Goal: Task Accomplishment & Management: Use online tool/utility

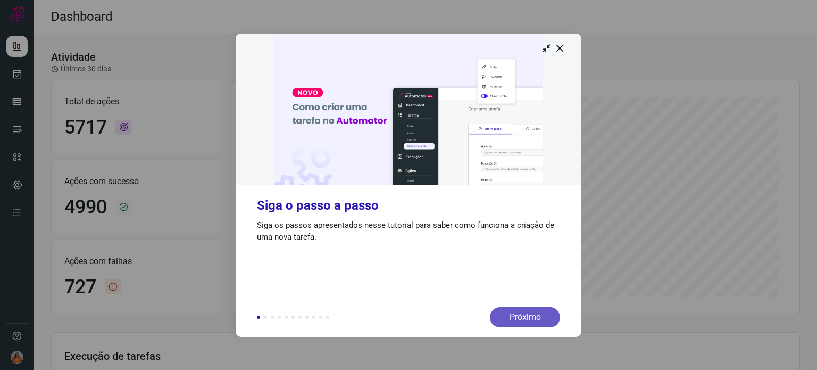
click at [545, 310] on div "Próximo" at bounding box center [525, 317] width 70 height 20
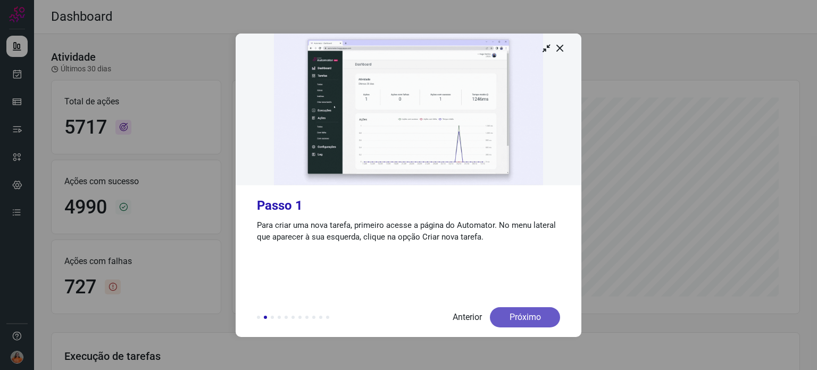
click at [541, 313] on div "Próximo" at bounding box center [525, 317] width 70 height 20
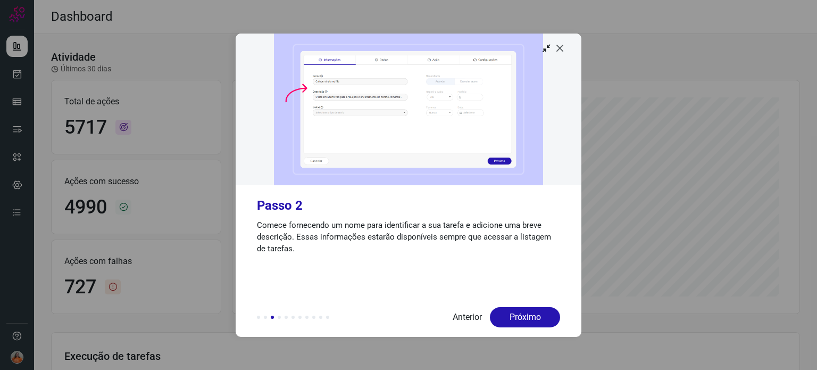
click at [565, 48] on icon at bounding box center [560, 48] width 11 height 11
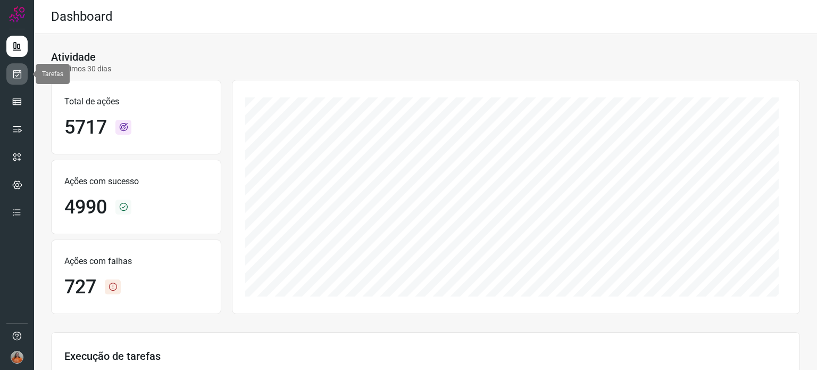
click at [11, 78] on link at bounding box center [16, 73] width 21 height 21
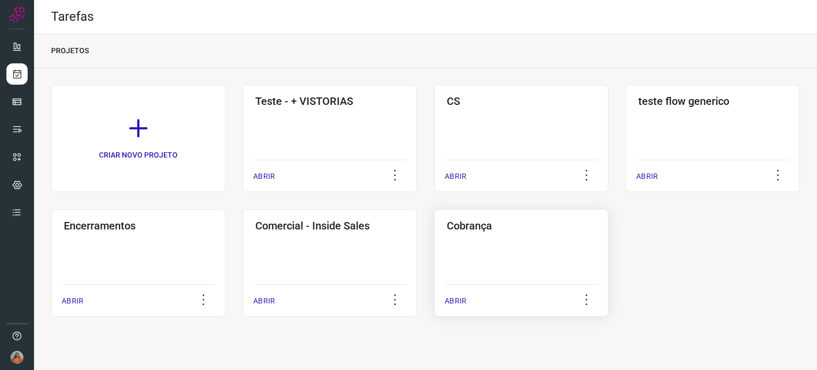
click at [563, 288] on div "ABRIR" at bounding box center [521, 297] width 153 height 27
click at [524, 241] on div "Cobrança ABRIR" at bounding box center [521, 262] width 175 height 107
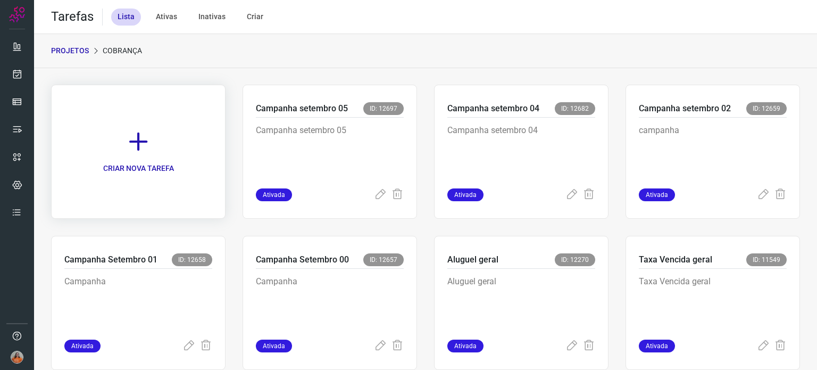
click at [143, 146] on icon at bounding box center [138, 141] width 23 height 23
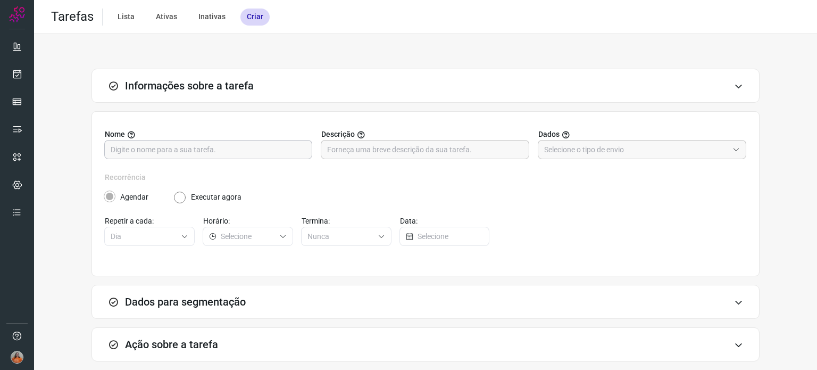
click at [251, 151] on input "text" at bounding box center [208, 149] width 195 height 18
type input "Campanha setembro último"
paste input "Campanha setembro último"
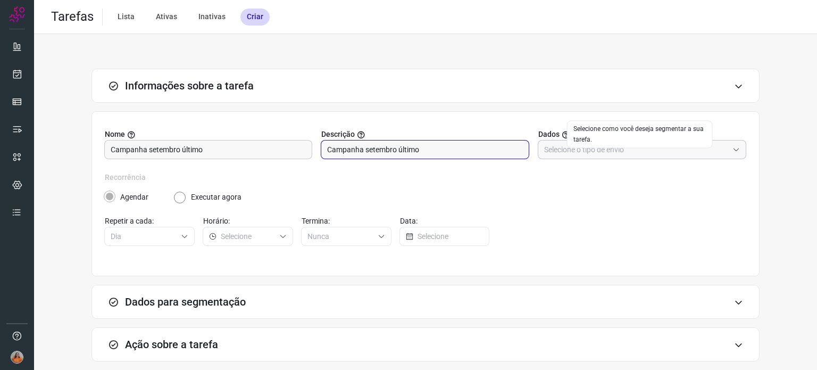
type input "Campanha setembro último"
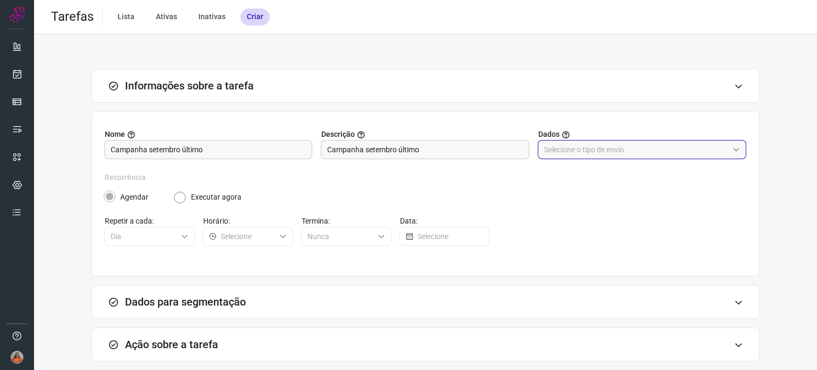
click at [650, 156] on input "text" at bounding box center [636, 149] width 184 height 18
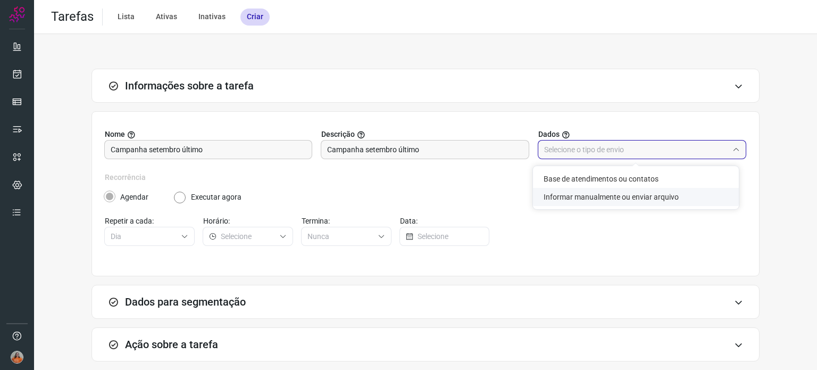
click at [614, 201] on li "Informar manualmente ou enviar arquivo" at bounding box center [636, 197] width 206 height 18
type input "Informar manualmente ou enviar arquivo"
radio input "false"
radio input "true"
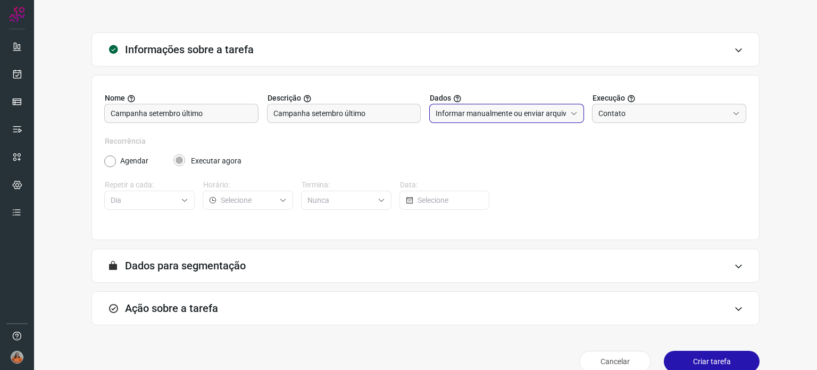
scroll to position [53, 0]
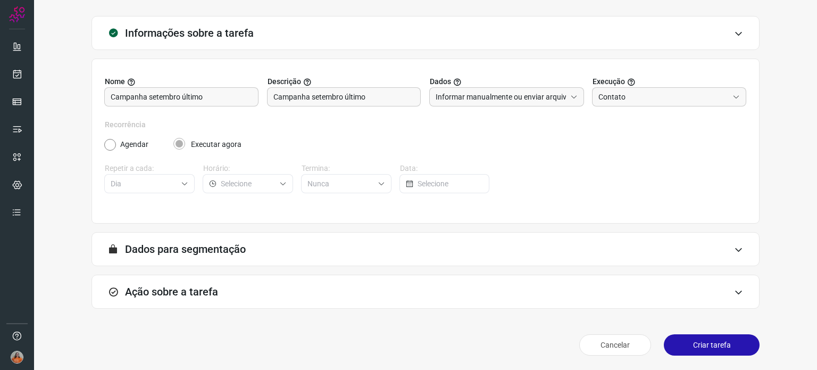
click at [279, 287] on div "Ação sobre a tarefa" at bounding box center [426, 292] width 668 height 34
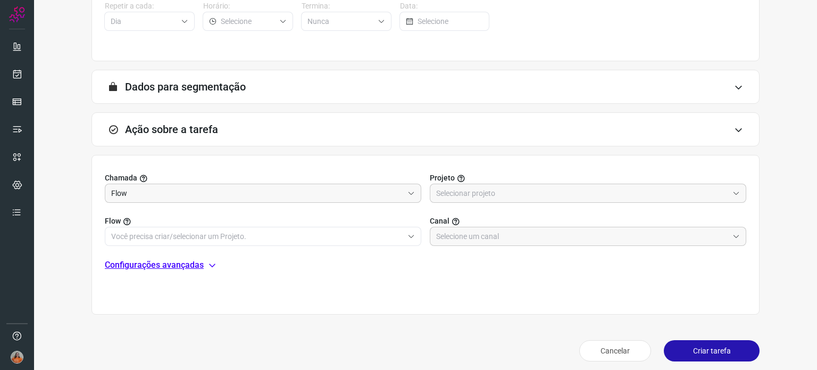
scroll to position [221, 0]
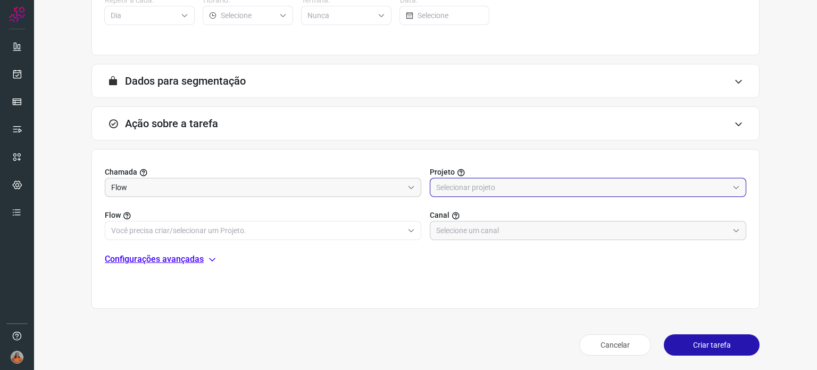
click at [509, 189] on input "text" at bounding box center [582, 187] width 292 height 18
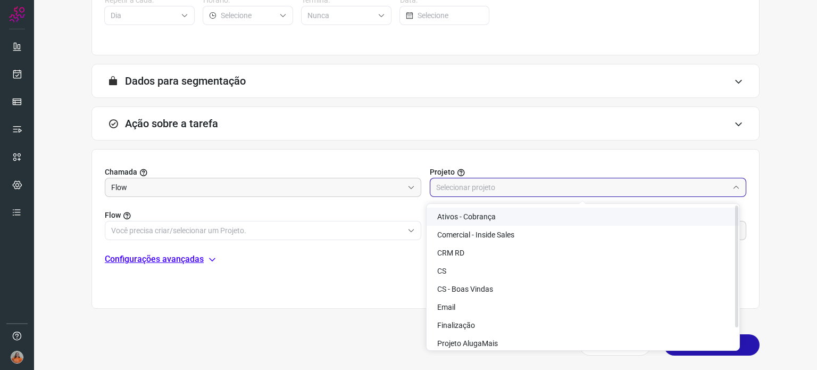
click at [486, 213] on span "Ativos - Cobrança" at bounding box center [466, 216] width 59 height 9
type input "Ativos - Cobrança"
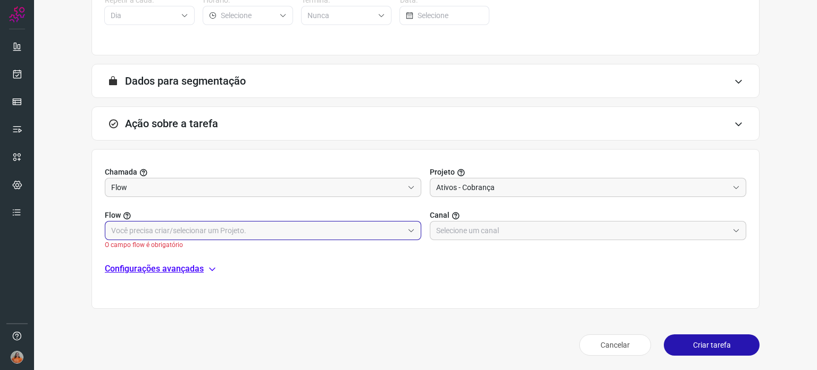
click at [221, 229] on input "text" at bounding box center [257, 230] width 292 height 18
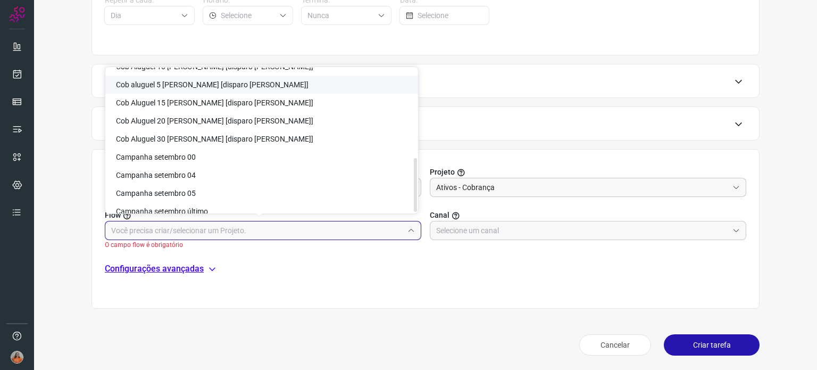
scroll to position [241, 0]
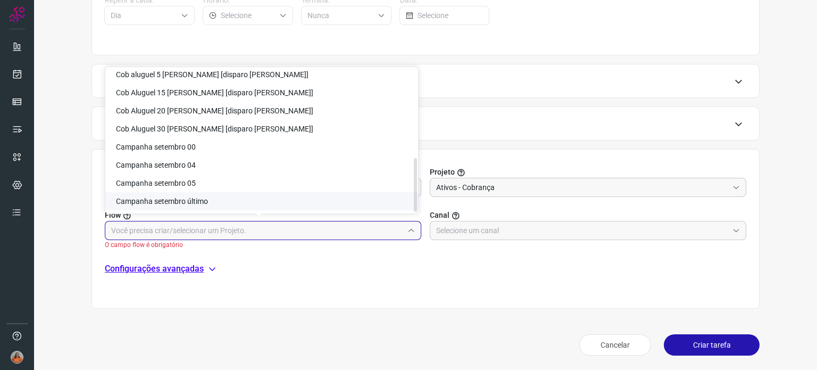
click at [188, 200] on span "Campanha setembro último" at bounding box center [162, 201] width 92 height 9
type input "Campanha setembro último"
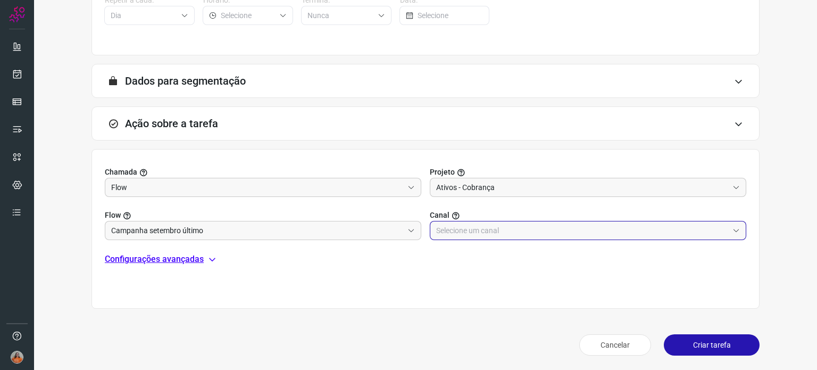
click at [509, 227] on input "text" at bounding box center [582, 230] width 292 height 18
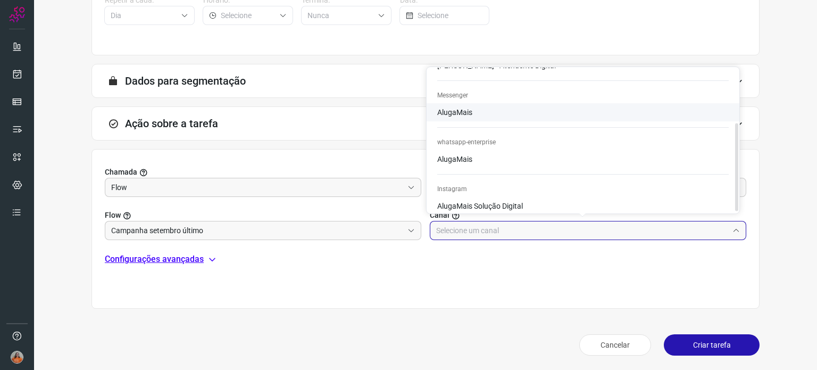
scroll to position [89, 0]
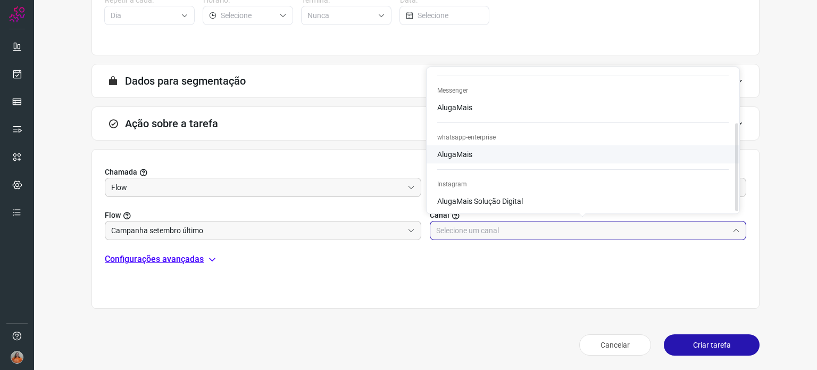
click at [502, 156] on li "AlugaMais" at bounding box center [583, 154] width 313 height 18
type input "AlugaMais"
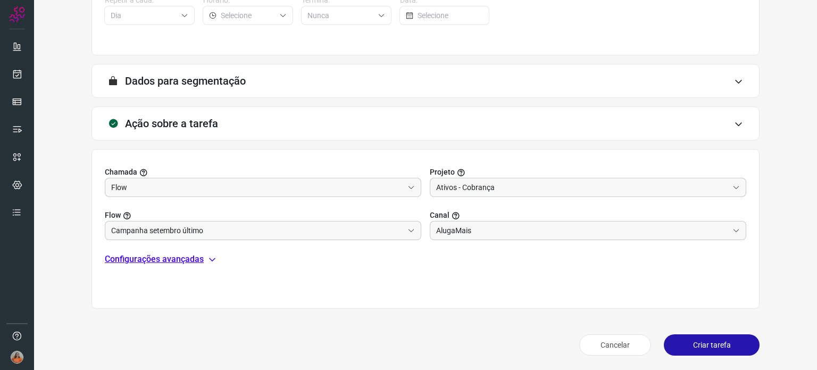
click at [155, 254] on p "Configurações avançadas" at bounding box center [154, 259] width 99 height 13
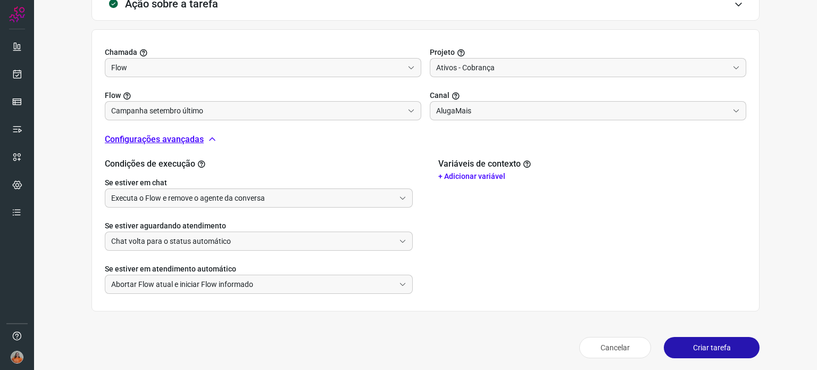
scroll to position [343, 0]
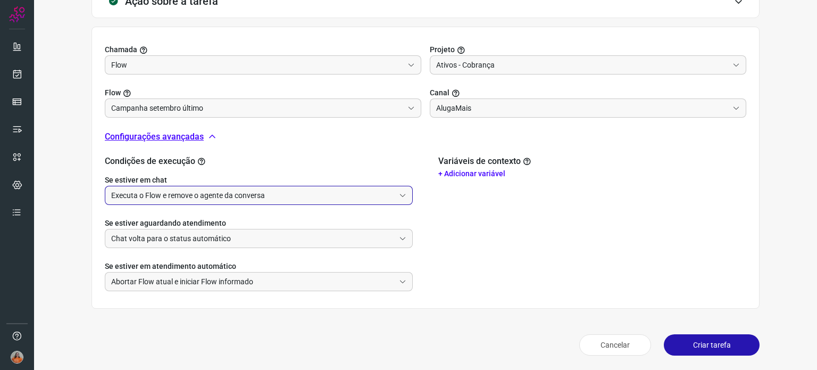
click at [302, 193] on input "Executa o Flow e remove o agente da conversa" at bounding box center [253, 195] width 284 height 18
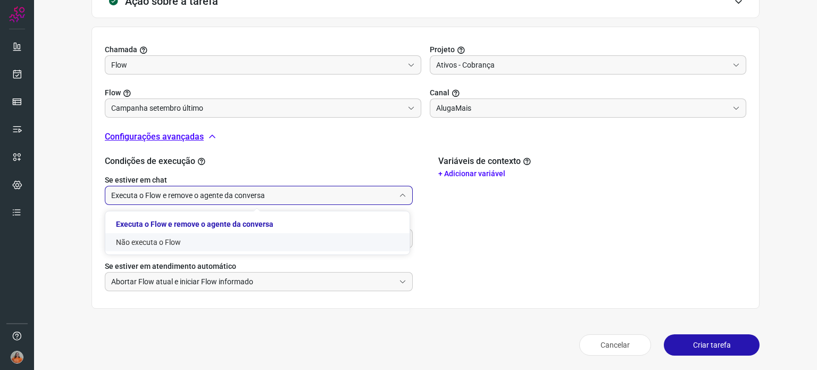
click at [135, 242] on li "Não executa o Flow" at bounding box center [257, 242] width 304 height 18
type input "Não executa o Flow"
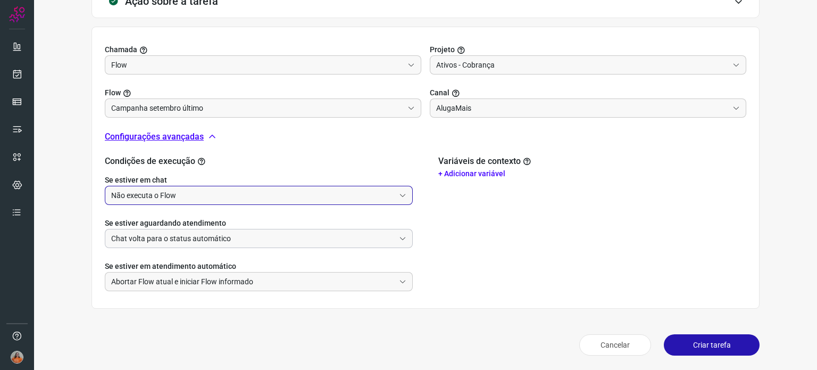
click at [274, 239] on input "Chat volta para o status automático" at bounding box center [253, 238] width 284 height 18
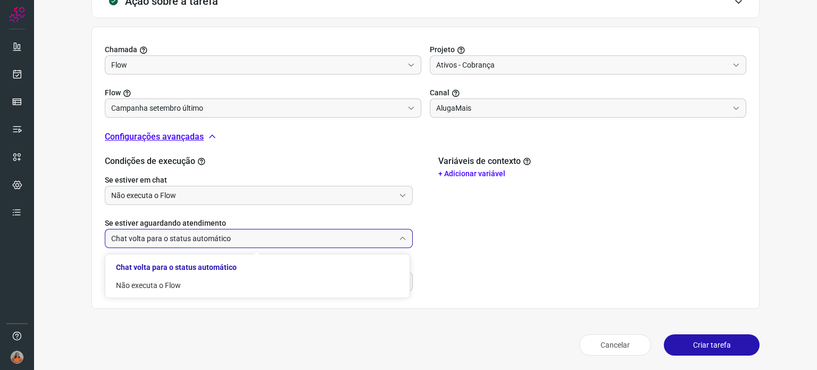
click at [274, 239] on input "Chat volta para o status automático" at bounding box center [253, 238] width 284 height 18
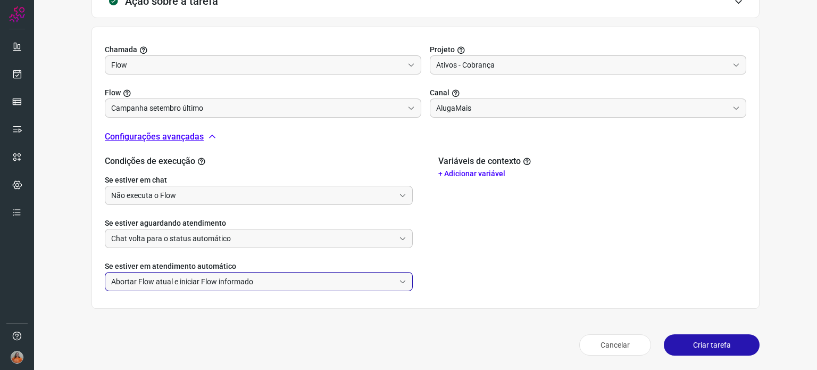
click at [233, 281] on input "Abortar Flow atual e iniciar Flow informado" at bounding box center [253, 281] width 284 height 18
click at [278, 242] on input "Chat volta para o status automático" at bounding box center [253, 238] width 284 height 18
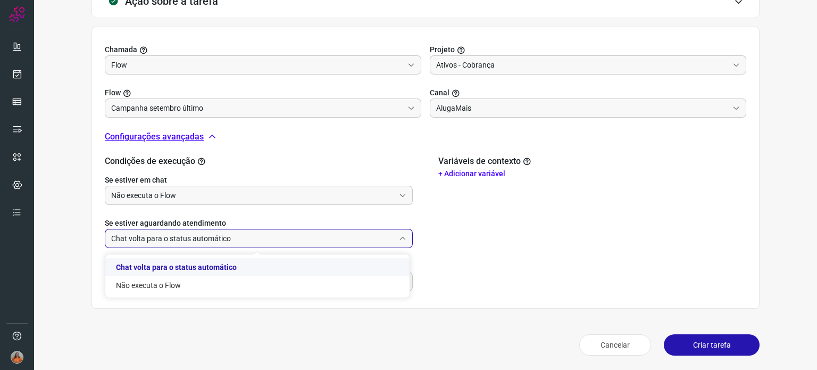
click at [266, 239] on input "Chat volta para o status automático" at bounding box center [253, 238] width 284 height 18
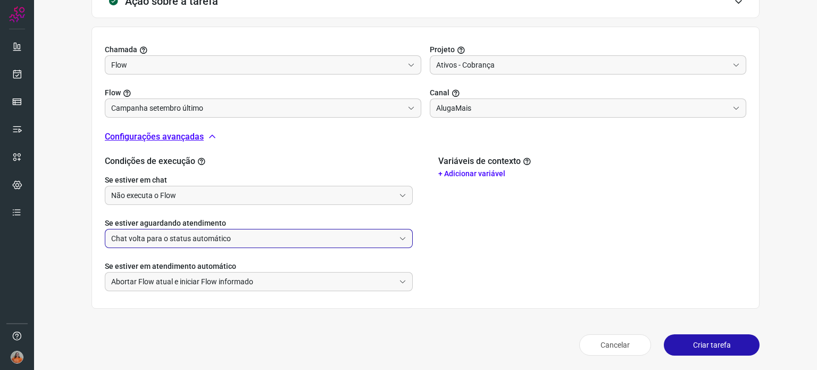
click at [267, 239] on input "Chat volta para o status automático" at bounding box center [253, 238] width 284 height 18
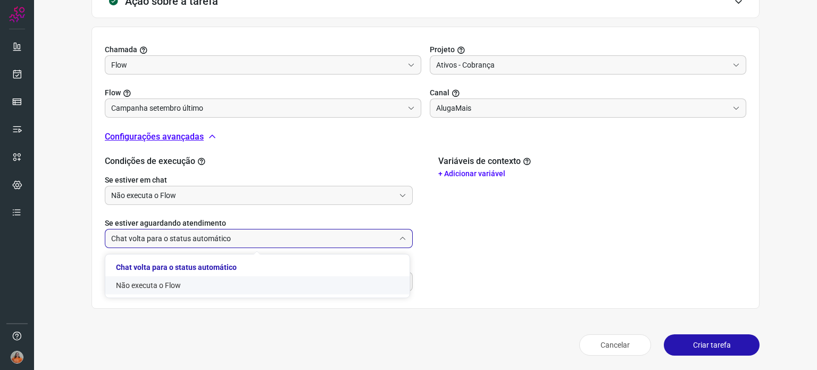
click at [197, 283] on li "Não executa o Flow" at bounding box center [257, 285] width 304 height 18
type input "Não executa o Flow"
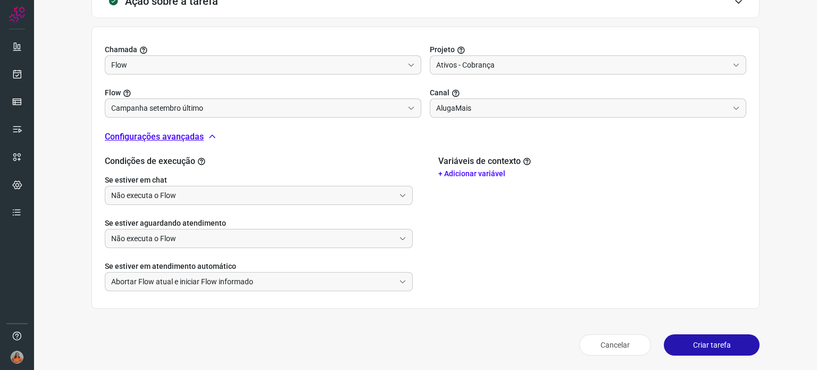
click at [707, 346] on button "Criar tarefa" at bounding box center [712, 344] width 96 height 21
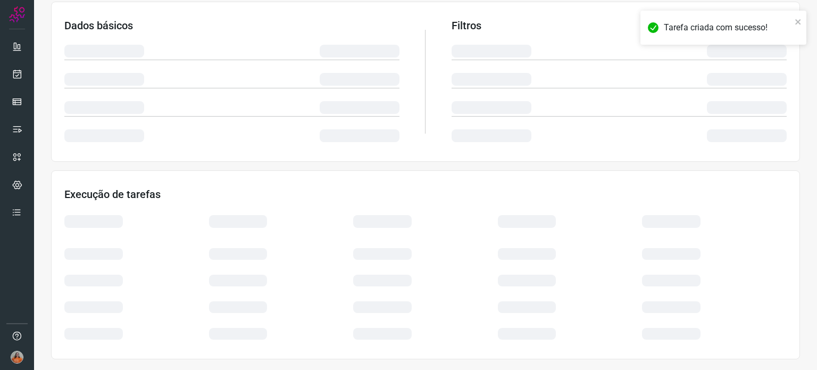
scroll to position [178, 0]
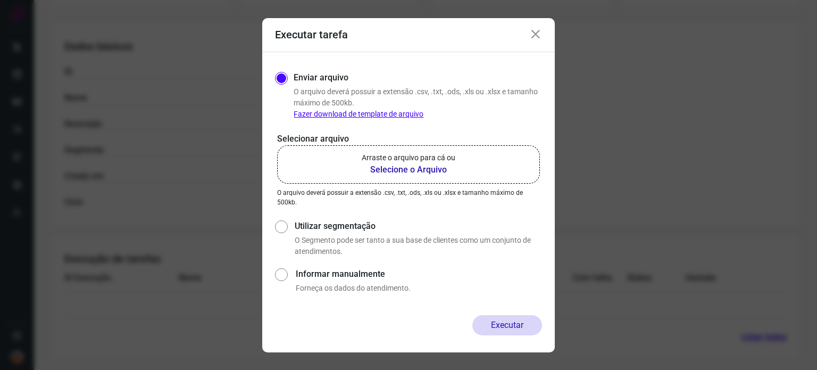
click at [432, 167] on b "Selecione o Arquivo" at bounding box center [409, 169] width 94 height 13
click at [0, 0] on input "Arraste o arquivo para cá ou Selecione o Arquivo" at bounding box center [0, 0] width 0 height 0
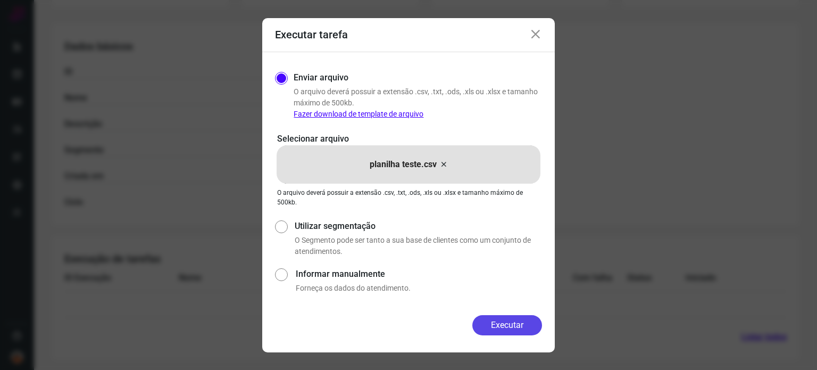
click at [523, 323] on button "Executar" at bounding box center [508, 325] width 70 height 20
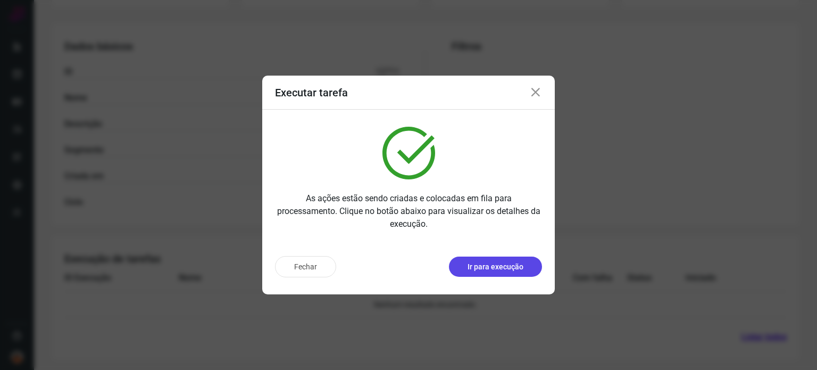
click at [501, 267] on p "Ir para execução" at bounding box center [496, 266] width 56 height 11
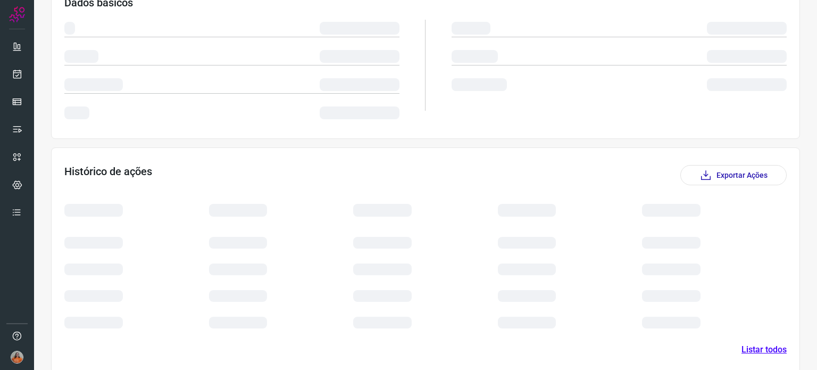
scroll to position [94, 0]
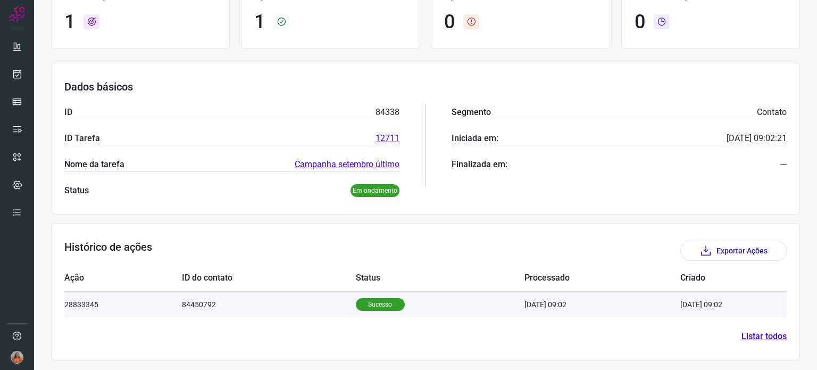
click at [480, 304] on td "Sucesso" at bounding box center [440, 304] width 169 height 26
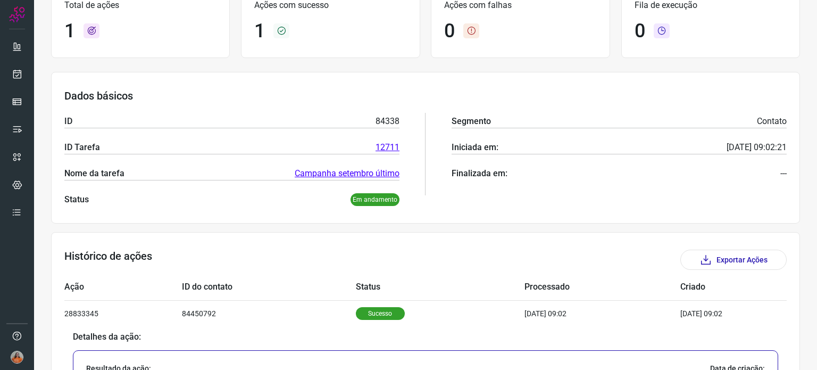
scroll to position [0, 0]
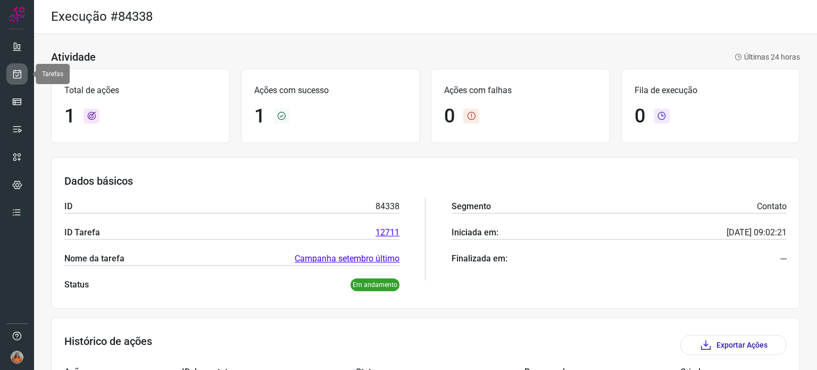
click at [21, 74] on icon at bounding box center [17, 74] width 11 height 11
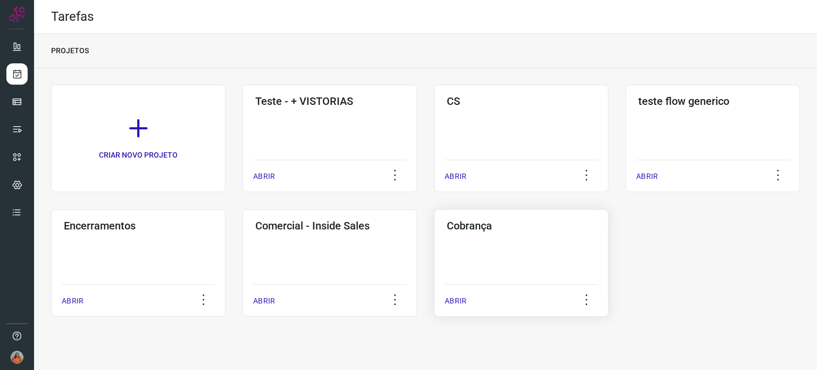
click at [542, 260] on div "Cobrança ABRIR" at bounding box center [521, 262] width 175 height 107
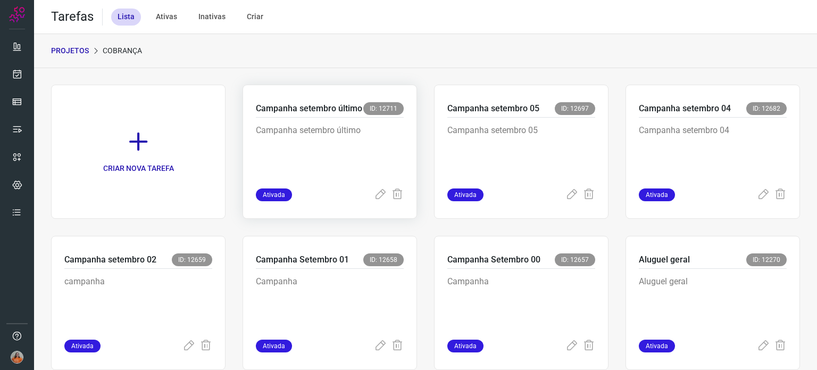
click at [355, 185] on div "Campanha setembro último" at bounding box center [330, 153] width 148 height 71
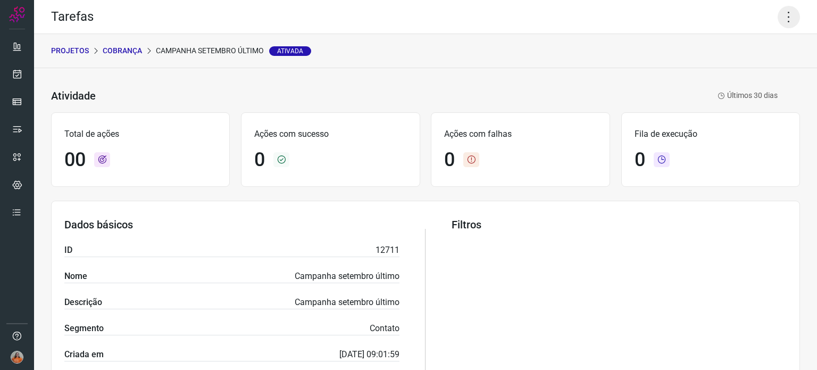
click at [783, 19] on icon at bounding box center [789, 17] width 22 height 22
click at [726, 70] on li "Executar" at bounding box center [743, 69] width 97 height 17
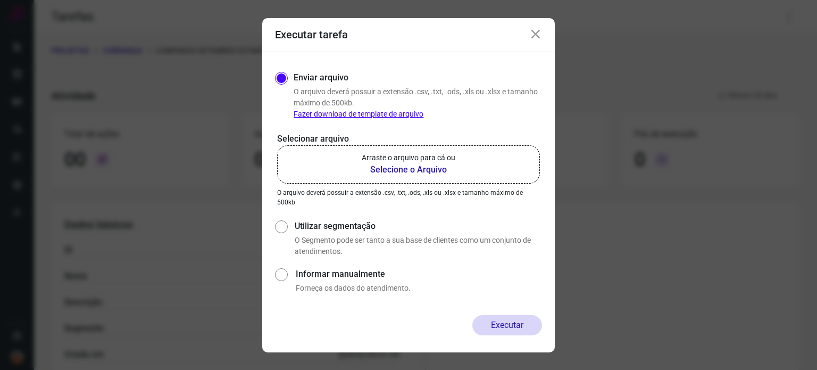
click at [394, 170] on b "Selecione o Arquivo" at bounding box center [409, 169] width 94 height 13
click at [0, 0] on input "Arraste o arquivo para cá ou Selecione o Arquivo" at bounding box center [0, 0] width 0 height 0
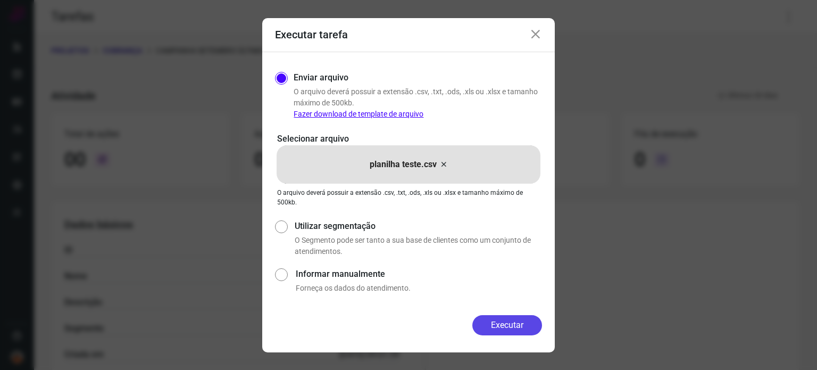
click at [516, 325] on button "Executar" at bounding box center [508, 325] width 70 height 20
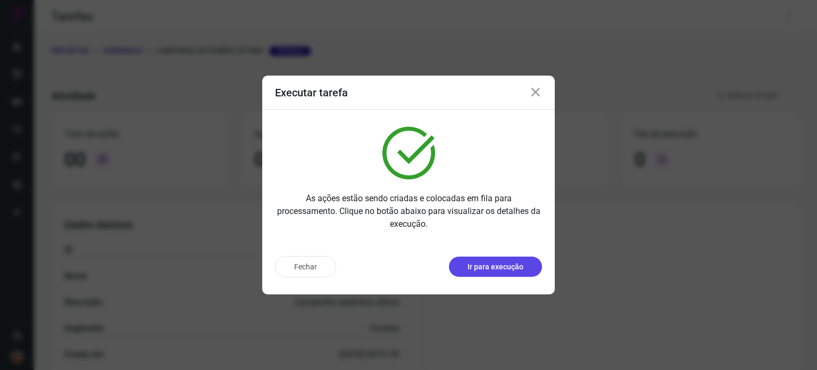
click at [516, 269] on p "Ir para execução" at bounding box center [496, 266] width 56 height 11
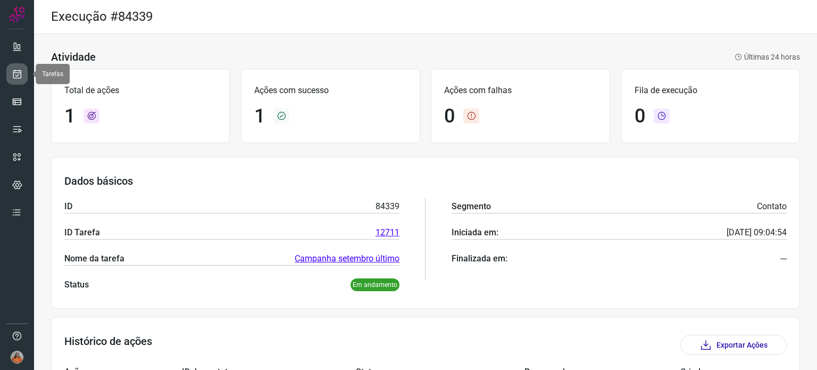
click at [20, 69] on icon at bounding box center [17, 74] width 11 height 11
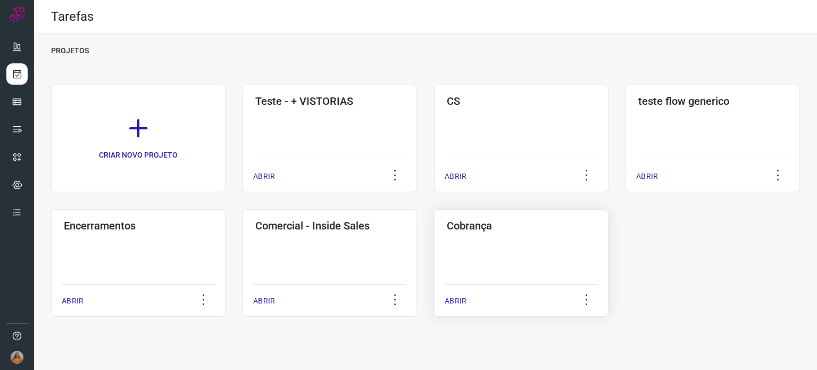
click at [531, 259] on div "Cobrança ABRIR" at bounding box center [521, 262] width 175 height 107
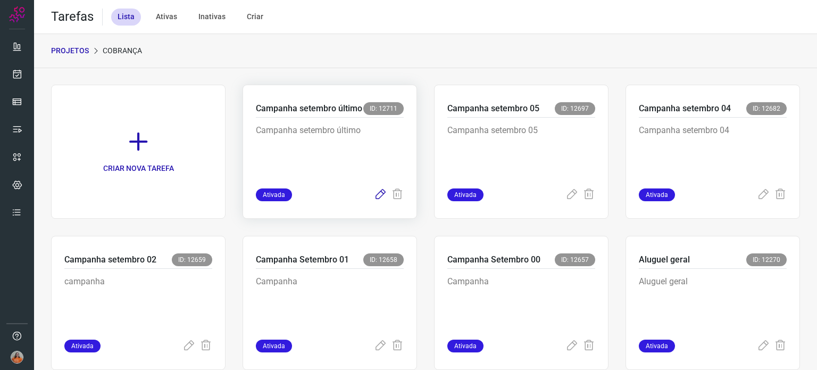
click at [378, 196] on icon at bounding box center [380, 194] width 13 height 13
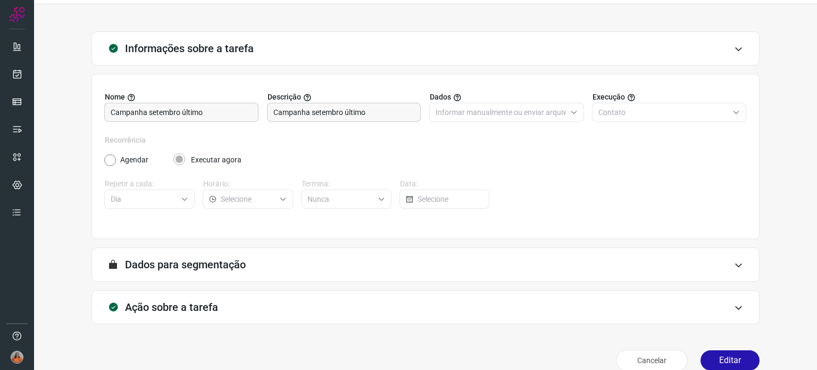
scroll to position [45, 0]
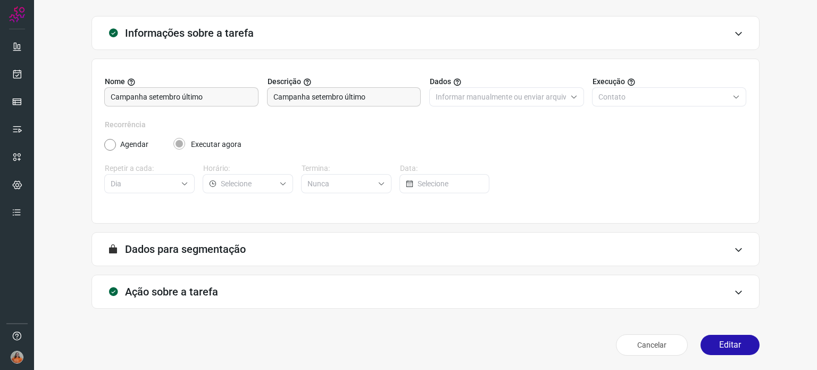
click at [311, 280] on div "Ação sobre a tarefa" at bounding box center [426, 292] width 668 height 34
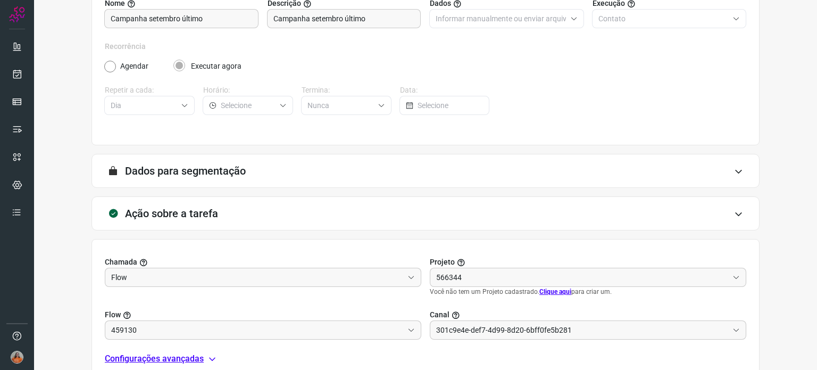
scroll to position [213, 0]
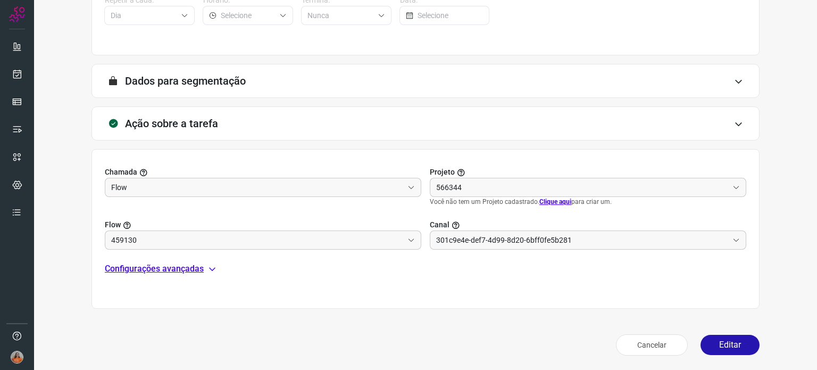
type input "Ativos - Cobrança"
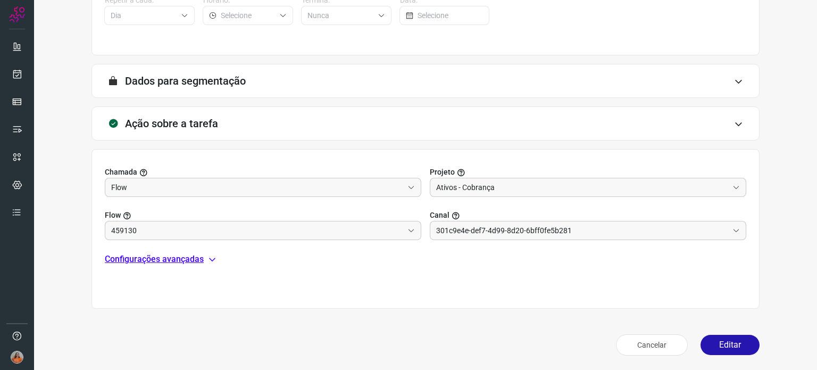
click at [176, 262] on p "Configurações avançadas" at bounding box center [154, 259] width 99 height 13
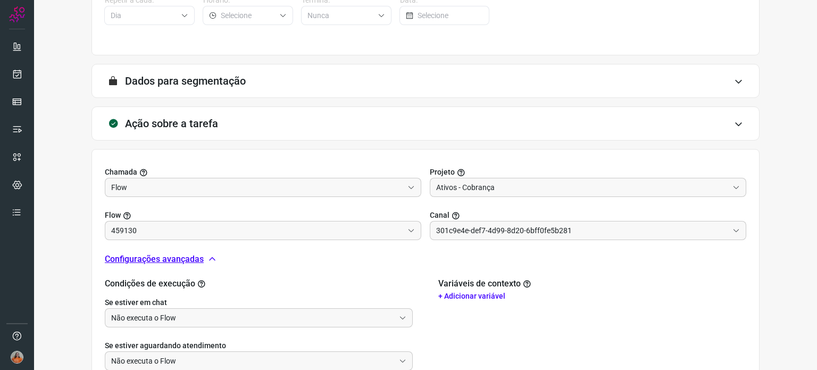
type input "AlugaMais"
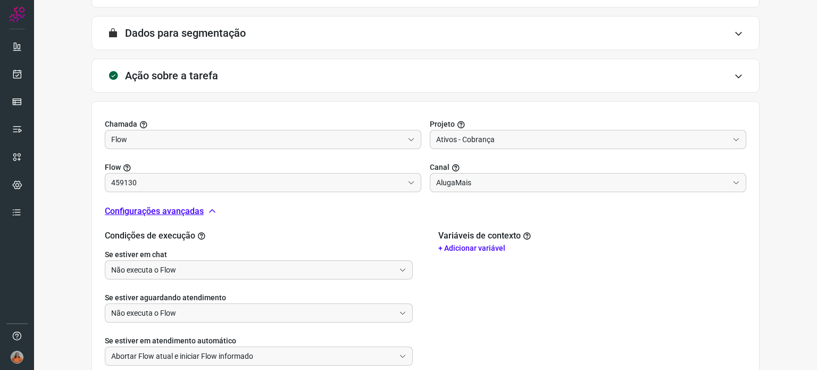
type input "Campanha setembro último"
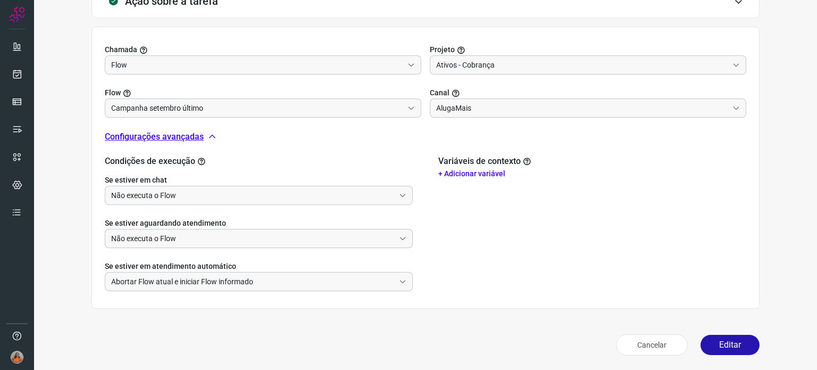
click at [266, 238] on input "Não executa o Flow" at bounding box center [253, 238] width 284 height 18
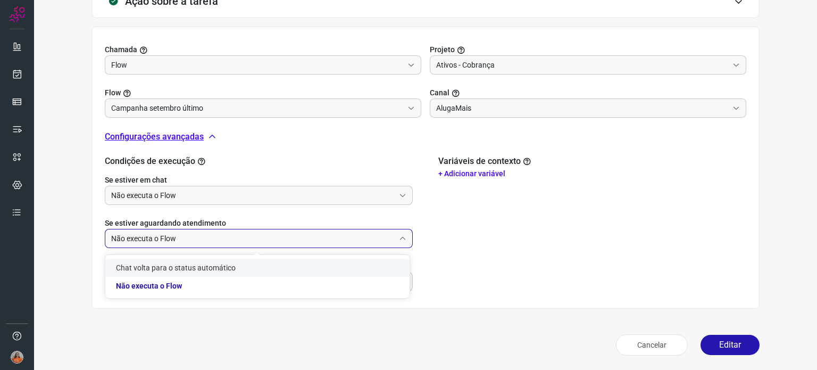
click at [205, 269] on li "Chat volta para o status automático" at bounding box center [257, 268] width 304 height 18
type input "Chat volta para o status automático"
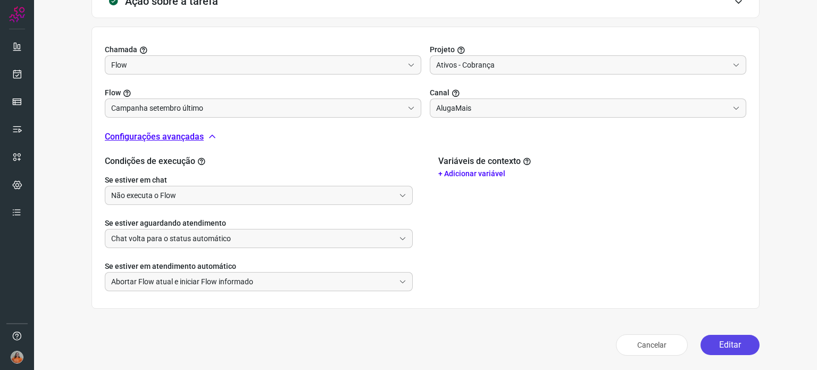
click at [712, 345] on button "Editar" at bounding box center [730, 345] width 59 height 20
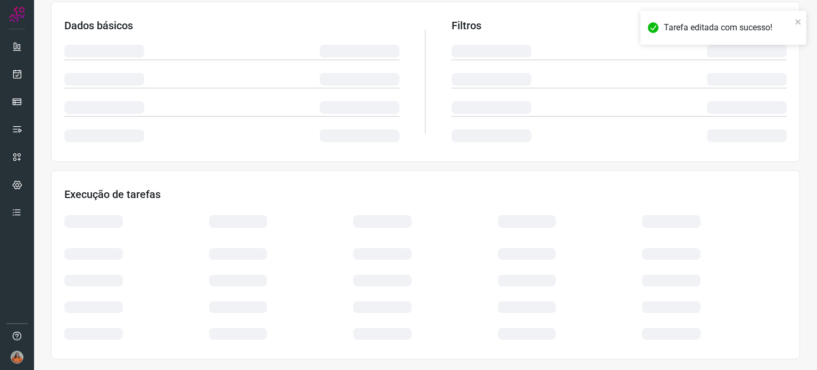
scroll to position [178, 0]
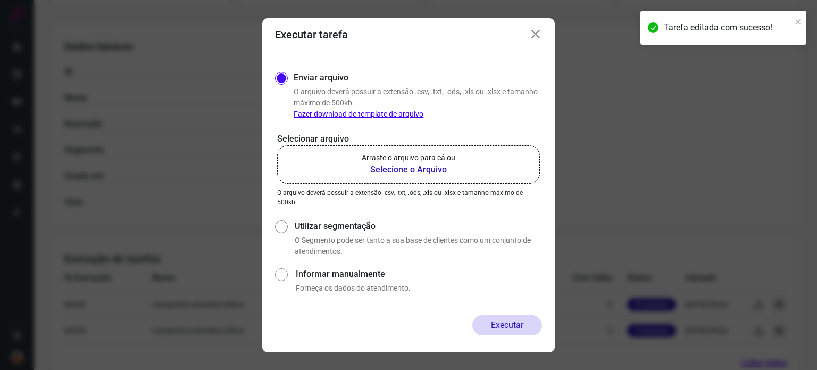
click at [423, 168] on b "Selecione o Arquivo" at bounding box center [409, 169] width 94 height 13
click at [0, 0] on input "Arraste o arquivo para cá ou Selecione o Arquivo" at bounding box center [0, 0] width 0 height 0
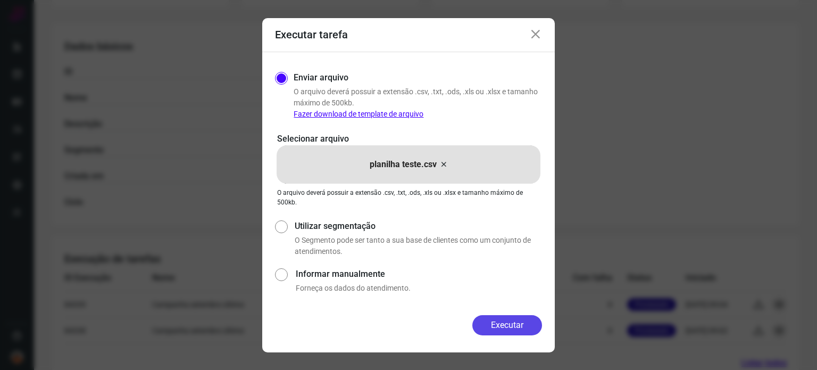
click at [512, 330] on button "Executar" at bounding box center [508, 325] width 70 height 20
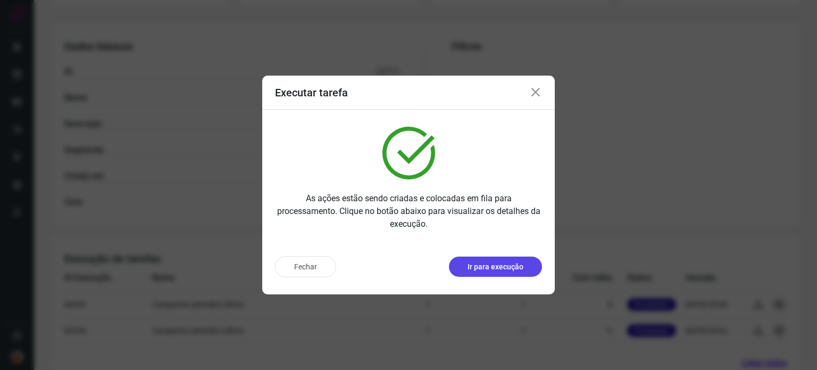
click at [519, 269] on p "Ir para execução" at bounding box center [496, 266] width 56 height 11
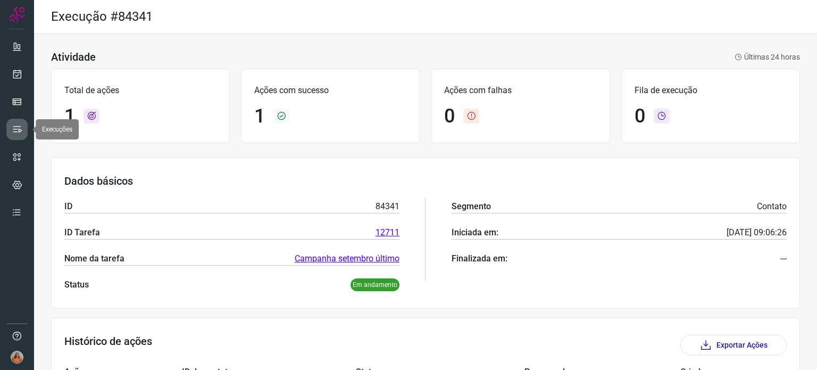
click at [16, 128] on icon at bounding box center [17, 129] width 11 height 11
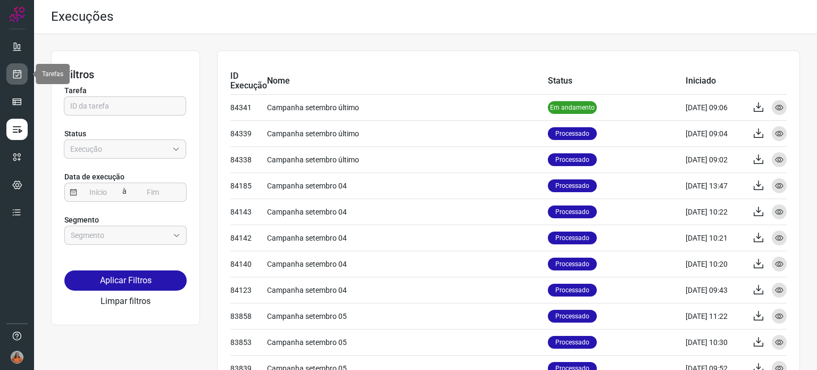
click at [17, 73] on icon at bounding box center [17, 74] width 11 height 11
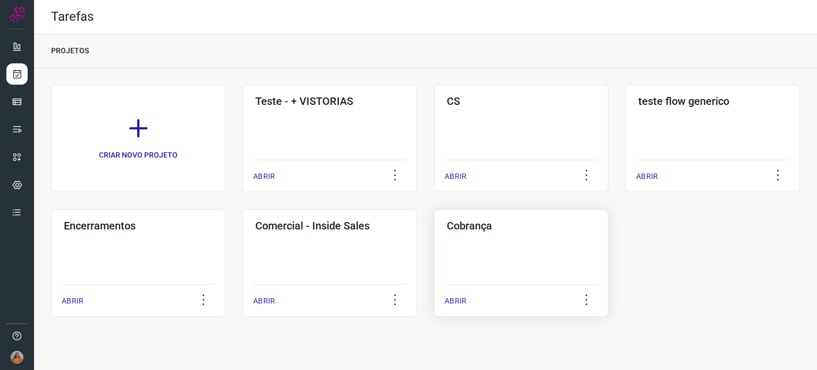
click at [536, 260] on div "Cobrança ABRIR" at bounding box center [521, 262] width 175 height 107
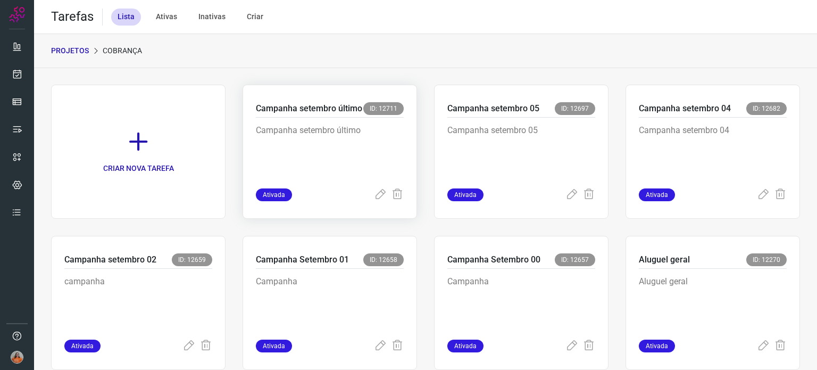
click at [364, 165] on p "Campanha setembro último" at bounding box center [330, 150] width 148 height 53
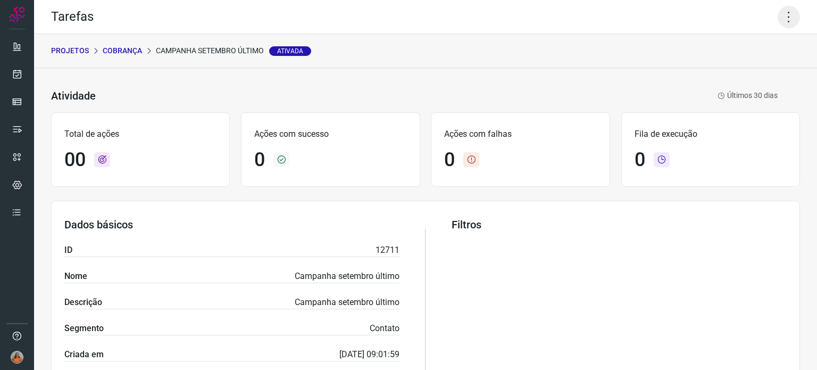
click at [778, 15] on icon at bounding box center [789, 17] width 22 height 22
click at [741, 72] on li "Executar" at bounding box center [743, 69] width 97 height 17
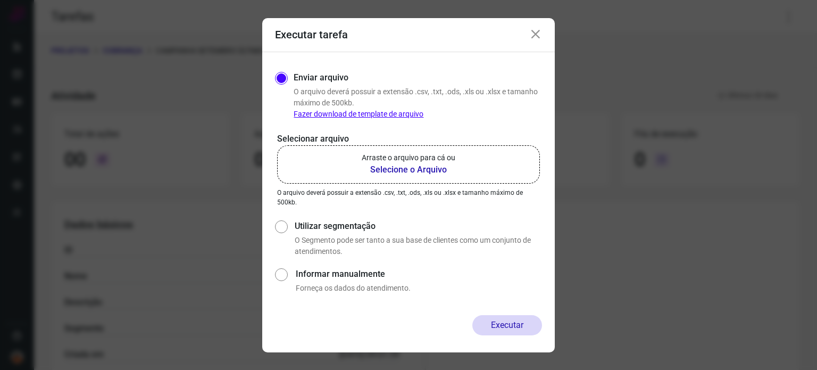
click at [421, 169] on b "Selecione o Arquivo" at bounding box center [409, 169] width 94 height 13
click at [0, 0] on input "Arraste o arquivo para cá ou Selecione o Arquivo" at bounding box center [0, 0] width 0 height 0
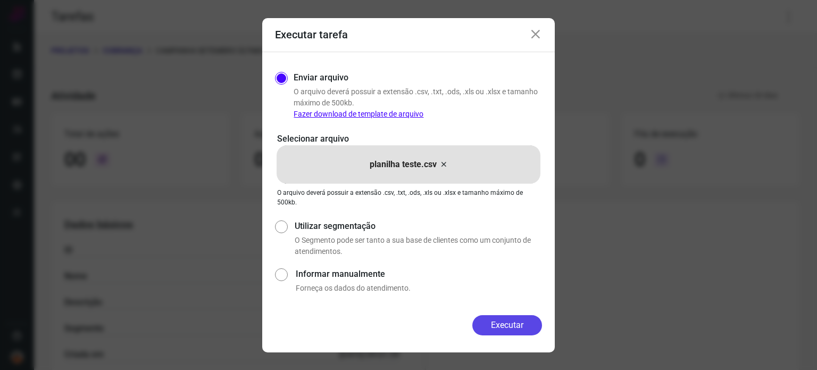
click at [519, 323] on button "Executar" at bounding box center [508, 325] width 70 height 20
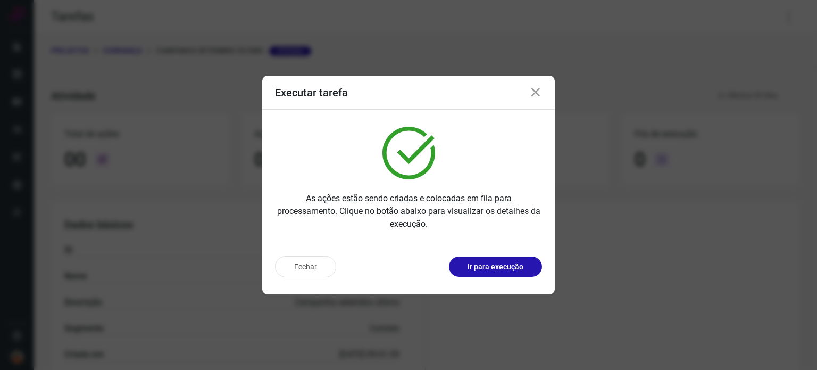
click at [535, 96] on icon at bounding box center [535, 92] width 13 height 13
